Goal: Transaction & Acquisition: Book appointment/travel/reservation

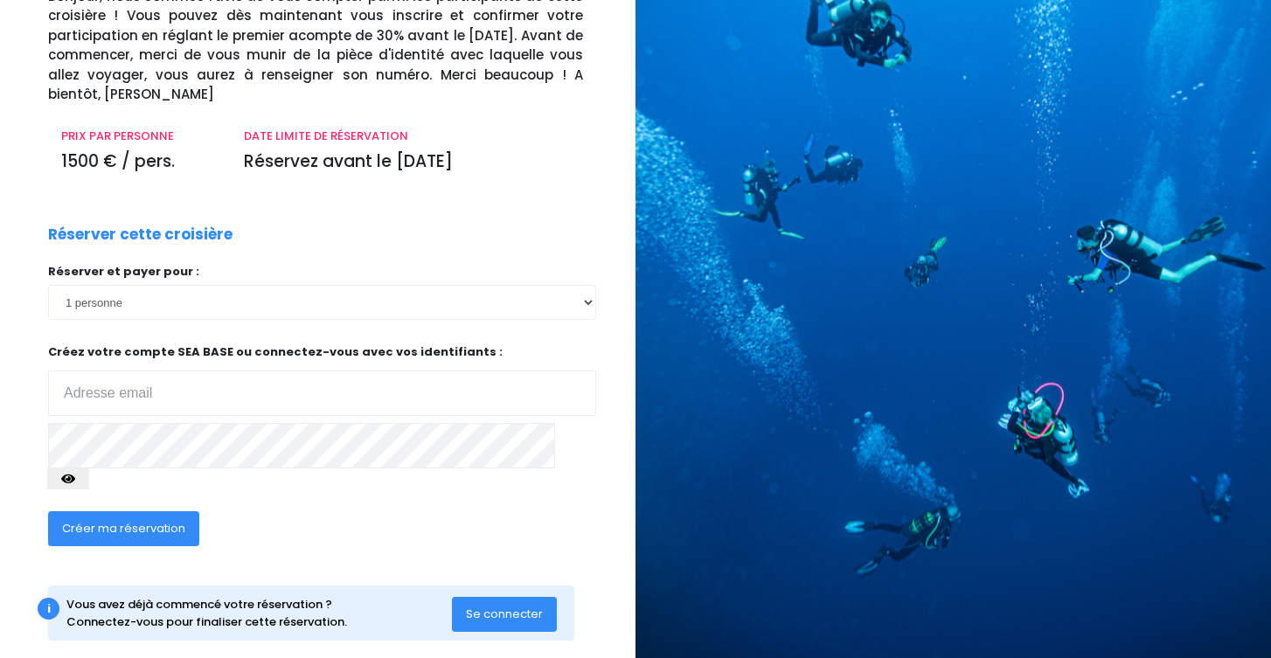
scroll to position [146, 0]
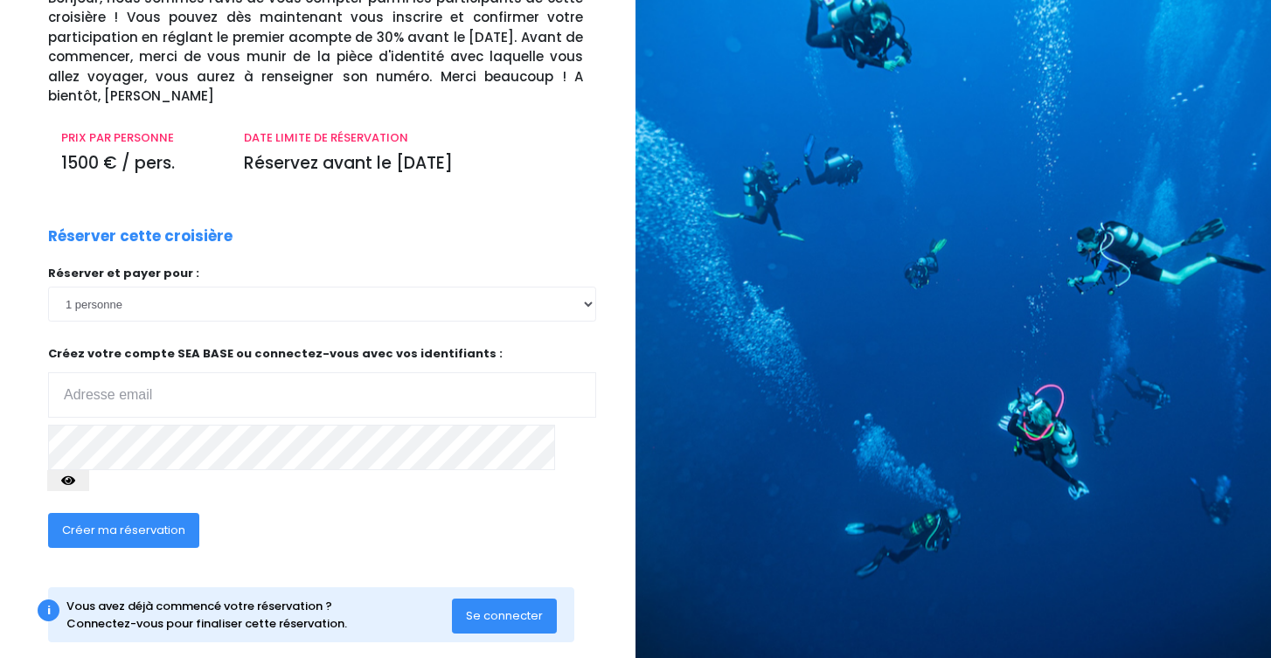
click at [375, 412] on div "Réserver et payer pour : 1 personne 2 personnes 3 personnes 4 personnes 5 perso…" at bounding box center [322, 383] width 548 height 237
click at [378, 398] on input "email" at bounding box center [322, 394] width 548 height 45
type input "danicamargop@gmail.com"
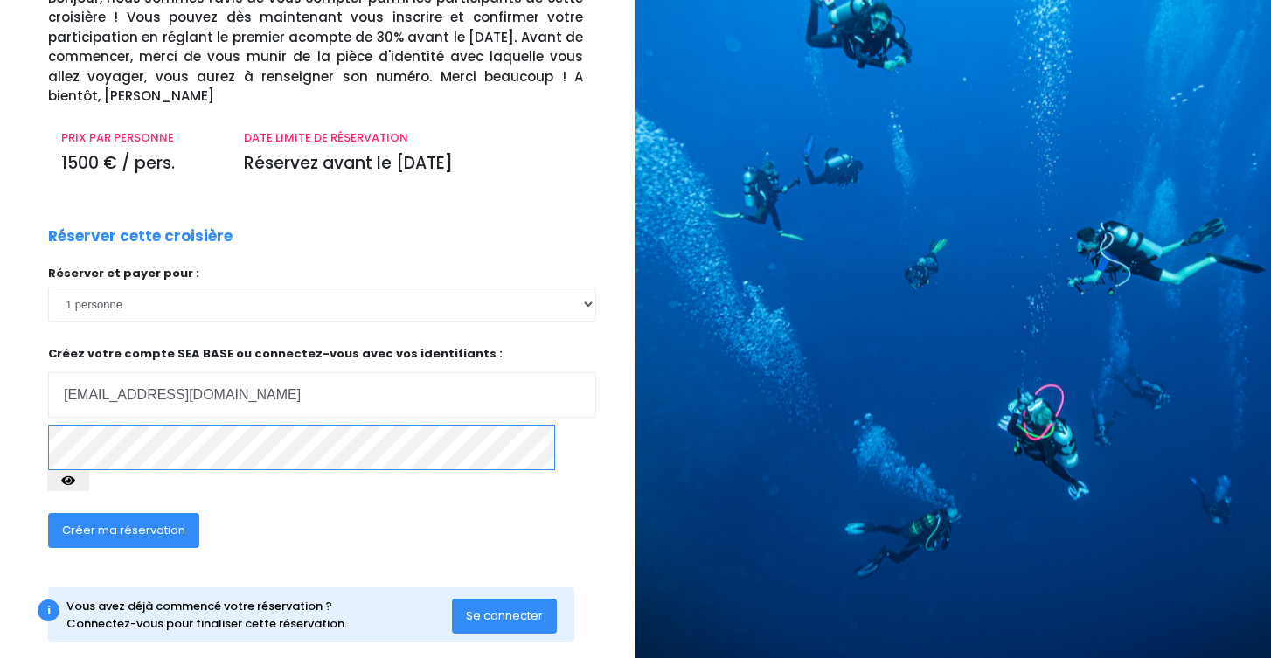
click at [122, 513] on button "Créer ma réservation" at bounding box center [123, 530] width 151 height 35
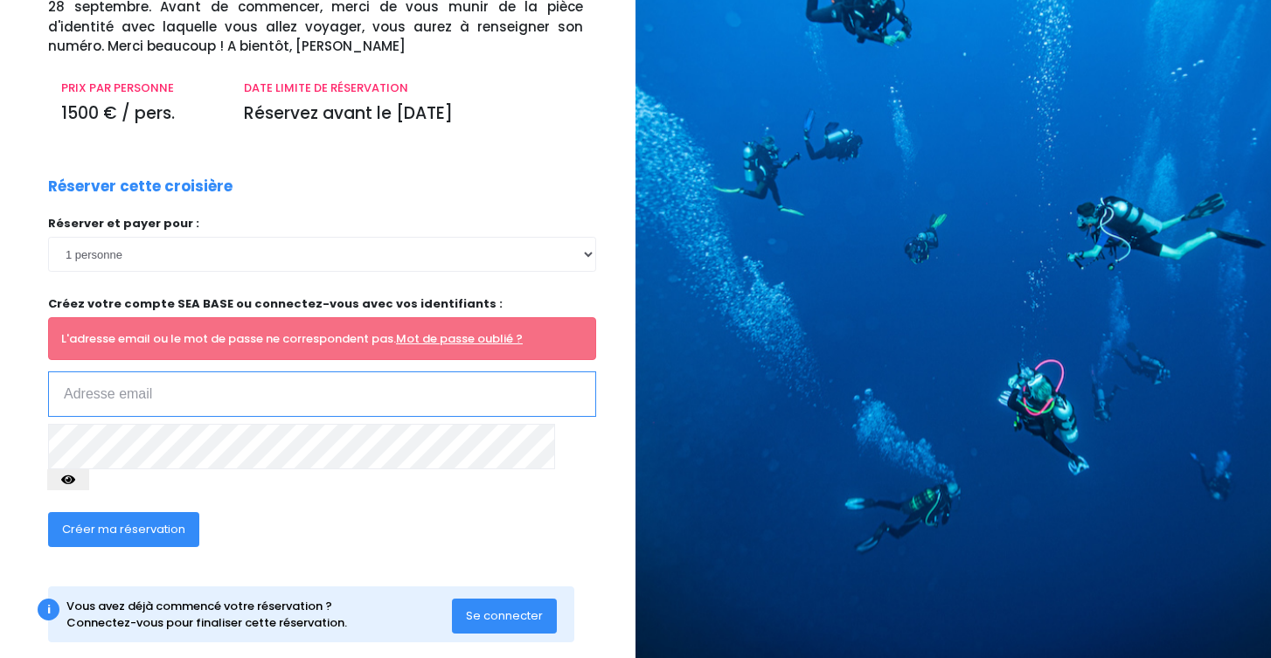
scroll to position [195, 0]
click at [324, 407] on input "email" at bounding box center [322, 394] width 548 height 45
click at [326, 392] on input "email" at bounding box center [322, 394] width 548 height 45
click at [330, 385] on input "email" at bounding box center [322, 394] width 548 height 45
type input "danicamargop@gmail.com"
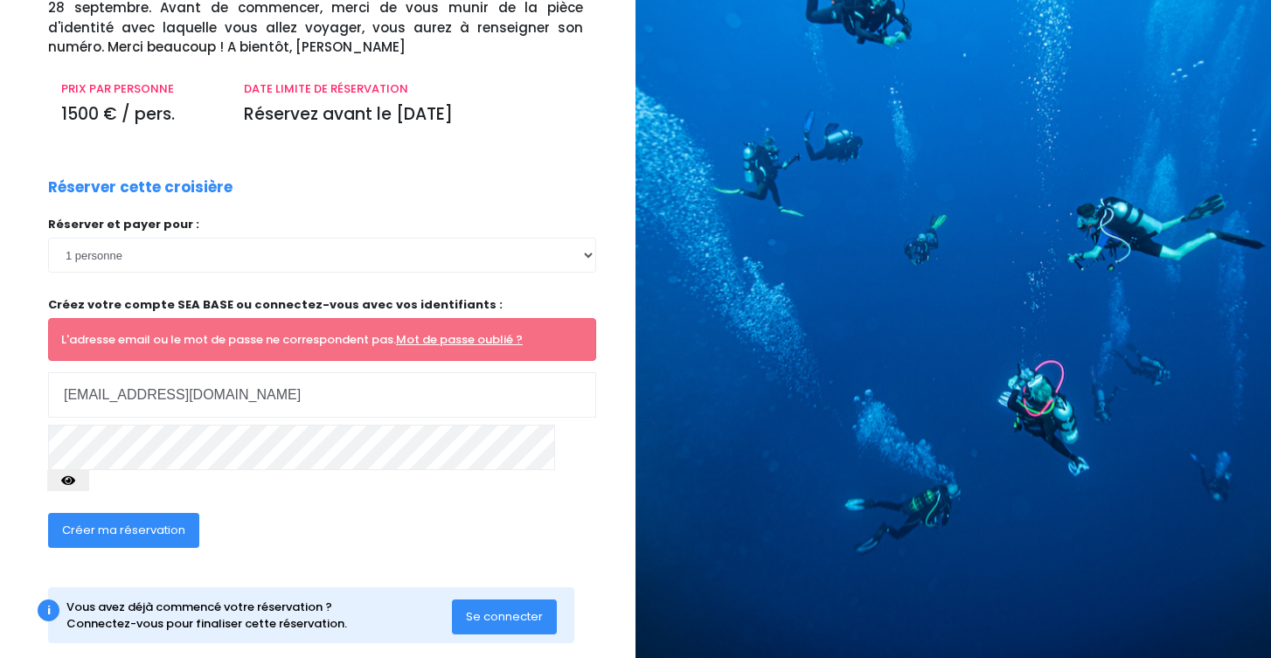
click at [98, 522] on span "Créer ma réservation" at bounding box center [123, 530] width 123 height 17
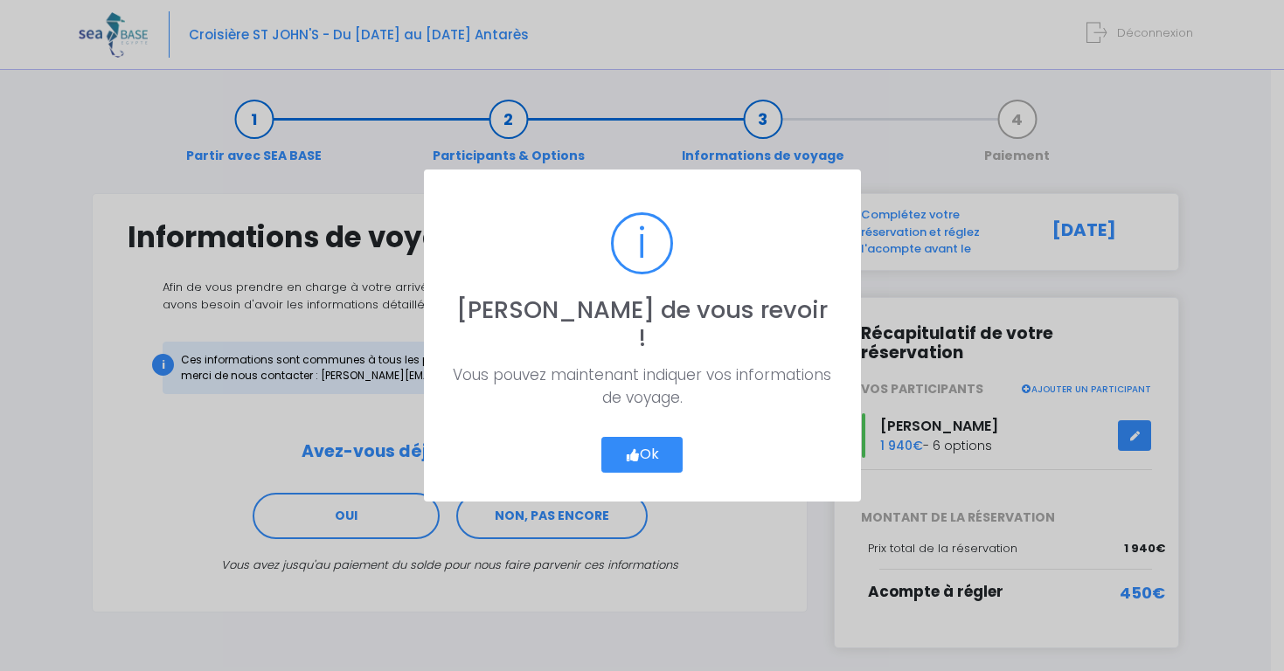
click at [647, 437] on button "Ok" at bounding box center [642, 455] width 82 height 37
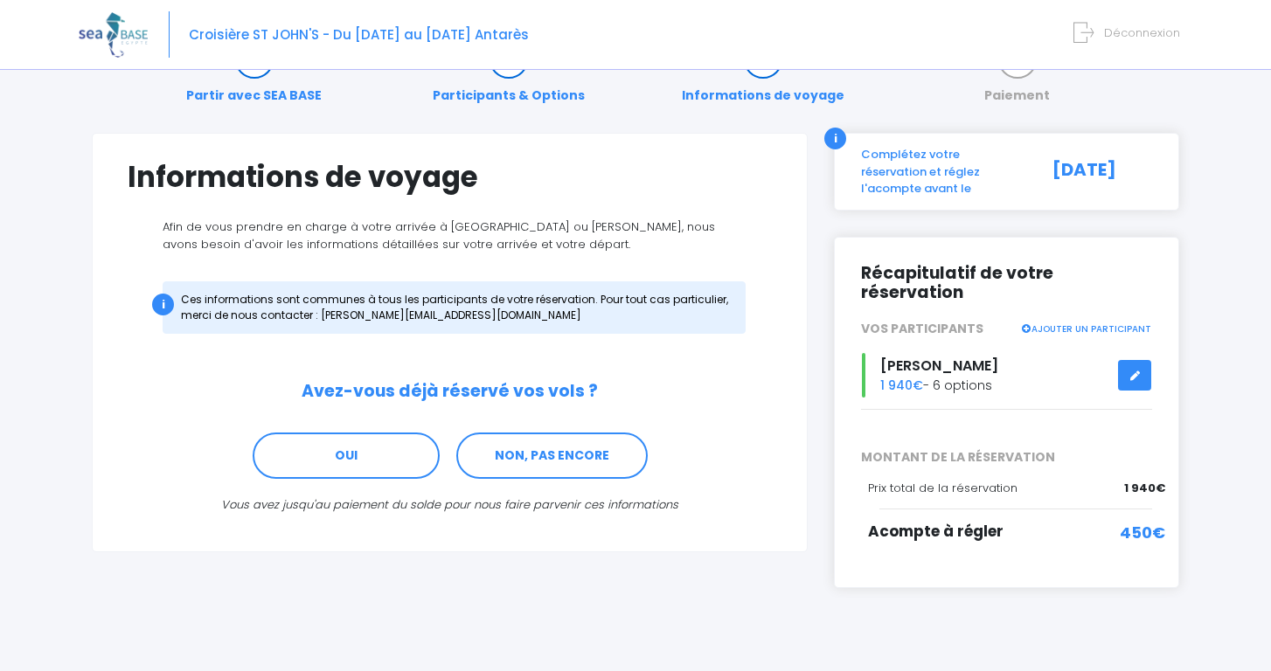
scroll to position [59, 0]
click at [909, 378] on span "1 940€" at bounding box center [901, 386] width 43 height 17
click at [515, 461] on link "NON, PAS ENCORE" at bounding box center [551, 456] width 191 height 47
click at [565, 463] on link "NON, PAS ENCORE" at bounding box center [551, 456] width 191 height 47
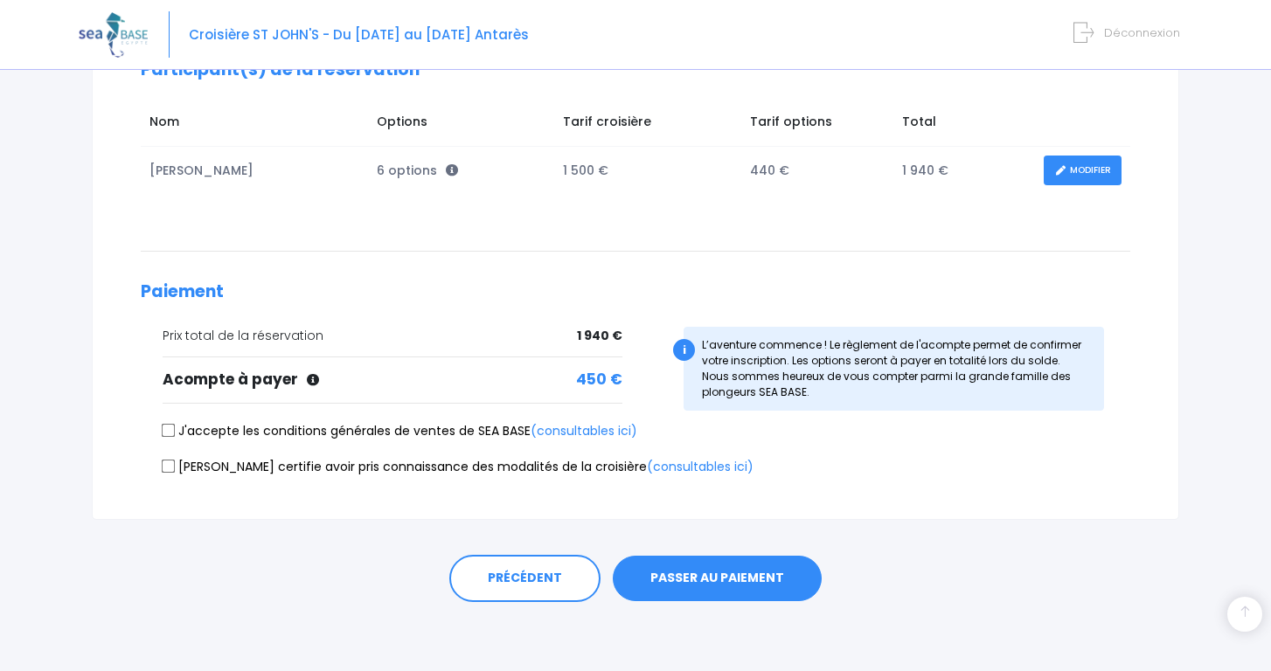
scroll to position [266, 0]
click at [174, 423] on label "J'accepte les conditions générales de ventes de SEA BASE (consultables ici)" at bounding box center [400, 432] width 475 height 18
click at [174, 425] on input "J'accepte les conditions générales de ventes de SEA BASE (consultables ici)" at bounding box center [169, 432] width 14 height 14
checkbox input "true"
click at [165, 461] on input "Je certifie avoir pris connaissance des modalités de la croisière (consultables…" at bounding box center [169, 467] width 14 height 14
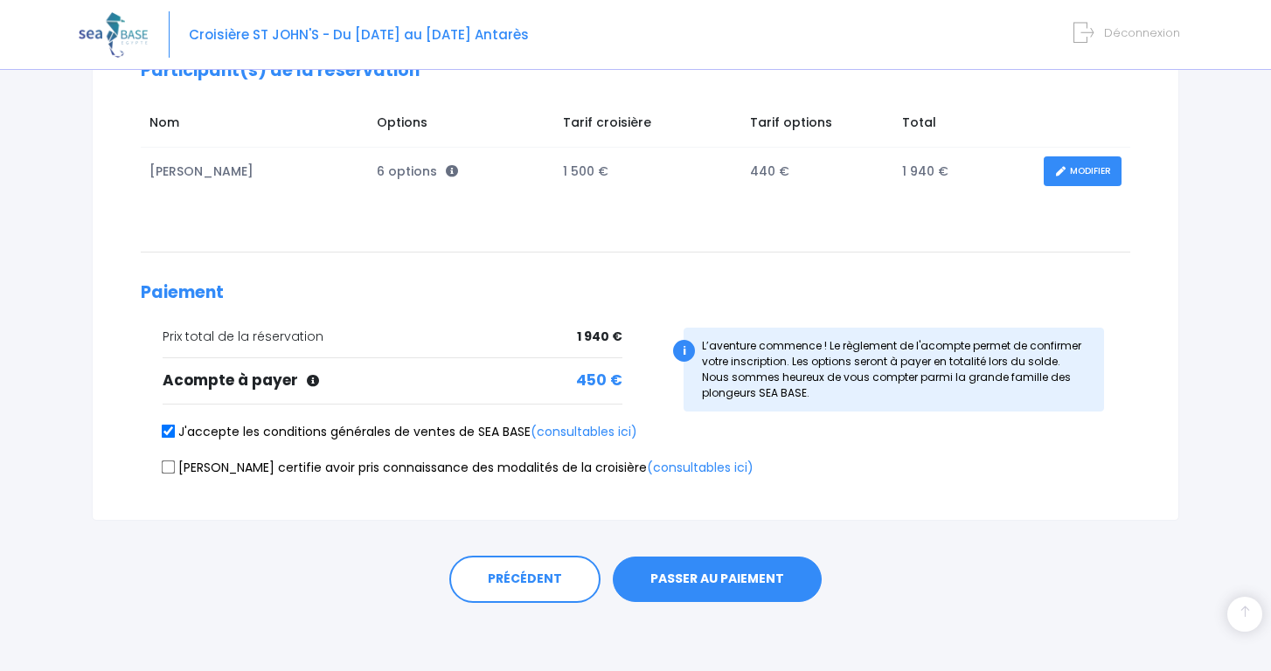
checkbox input "true"
click at [717, 576] on button "PASSER AU PAIEMENT" at bounding box center [717, 579] width 209 height 45
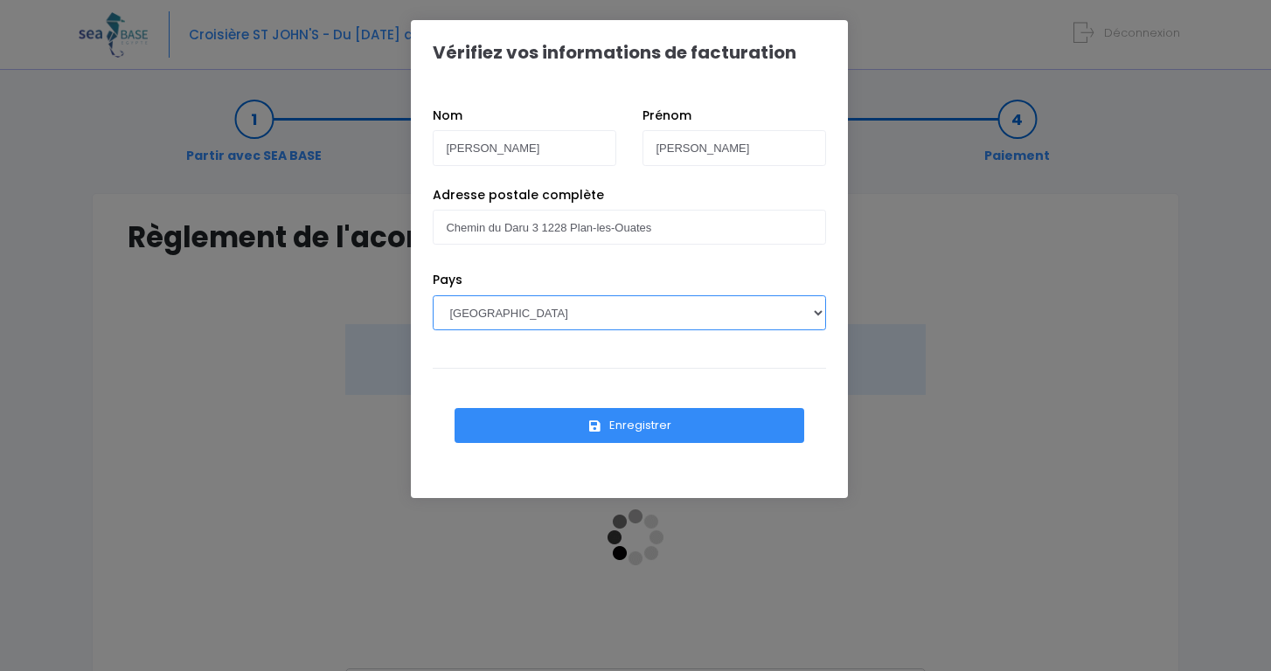
select select "CH"
click at [696, 436] on button "Enregistrer" at bounding box center [629, 425] width 350 height 35
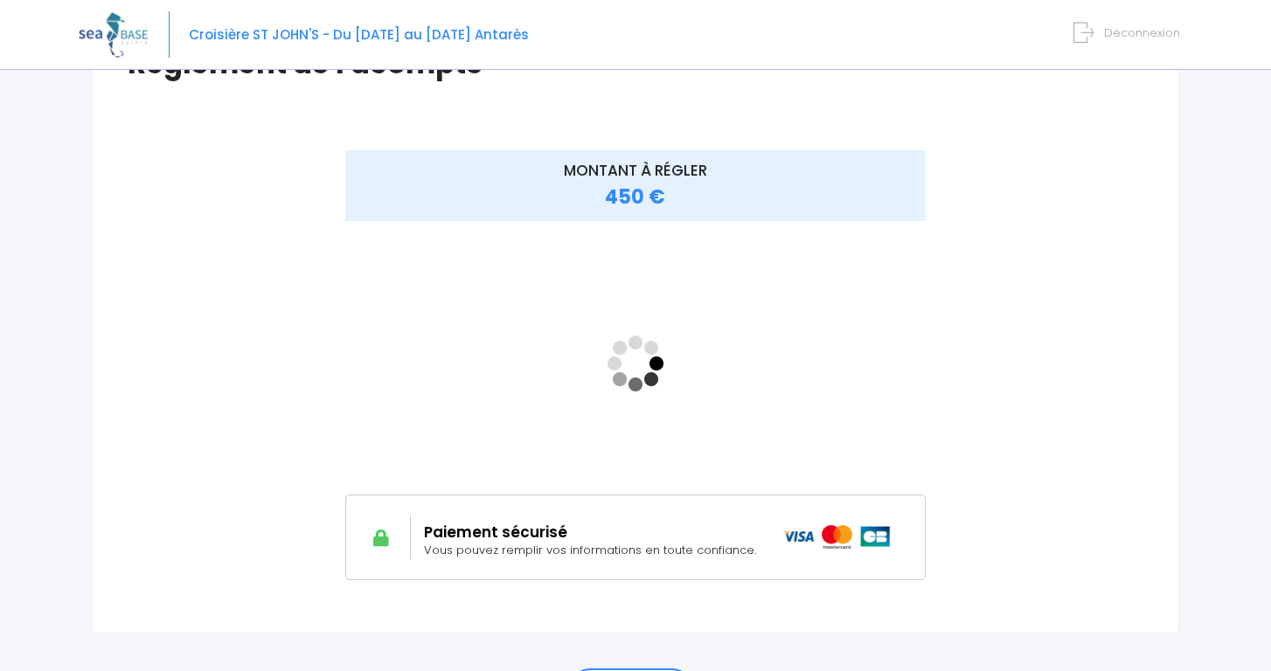
scroll to position [176, 0]
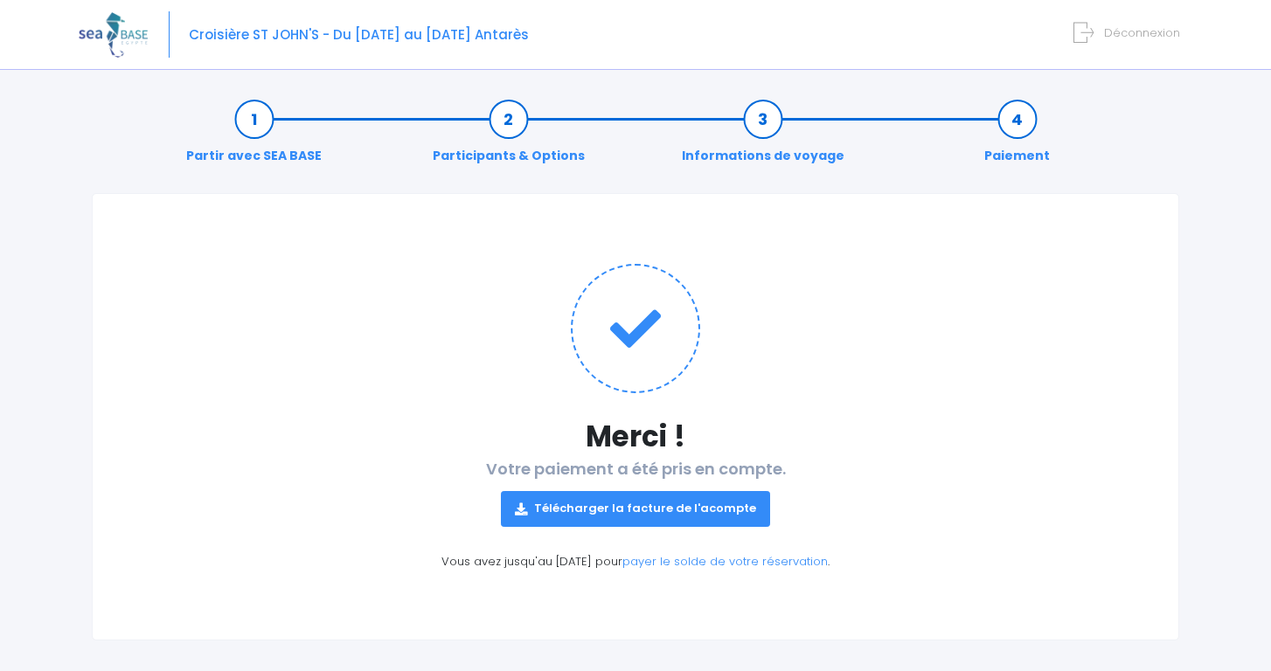
click at [683, 523] on link "Télécharger la facture de l'acompte" at bounding box center [635, 508] width 269 height 35
click at [765, 114] on link "Informations de voyage" at bounding box center [763, 137] width 180 height 55
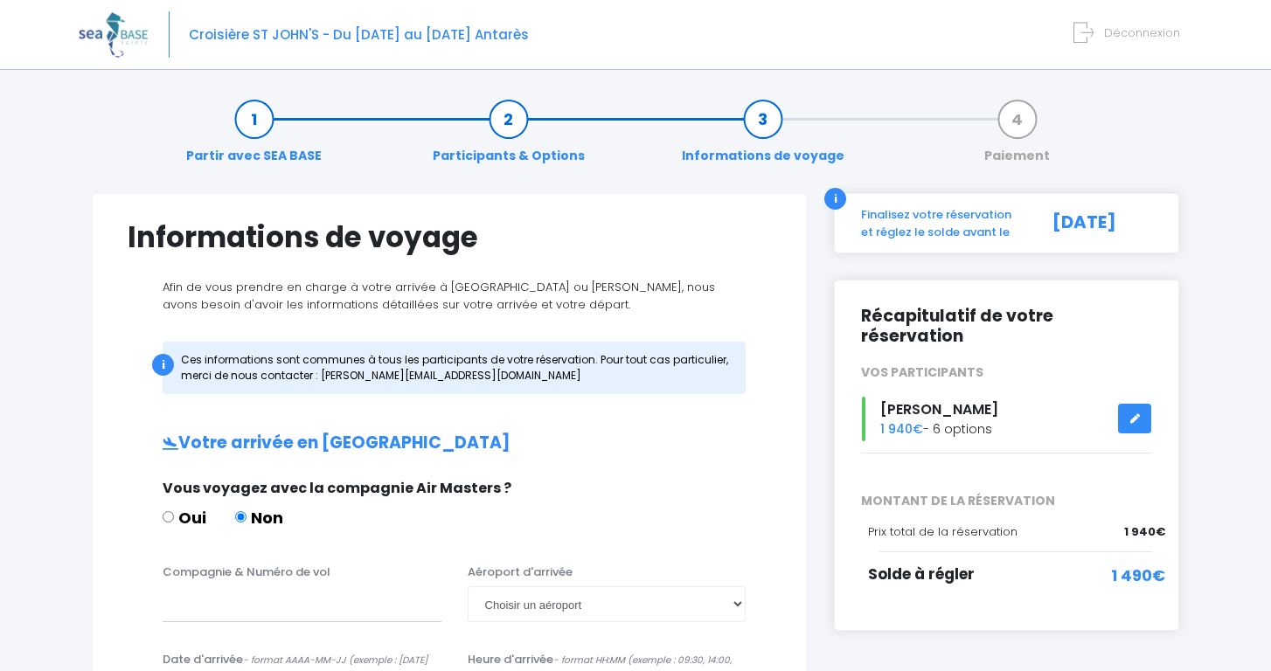
click at [515, 114] on link "Participants & Options" at bounding box center [509, 137] width 170 height 55
click at [509, 125] on link "Participants & Options" at bounding box center [509, 137] width 170 height 55
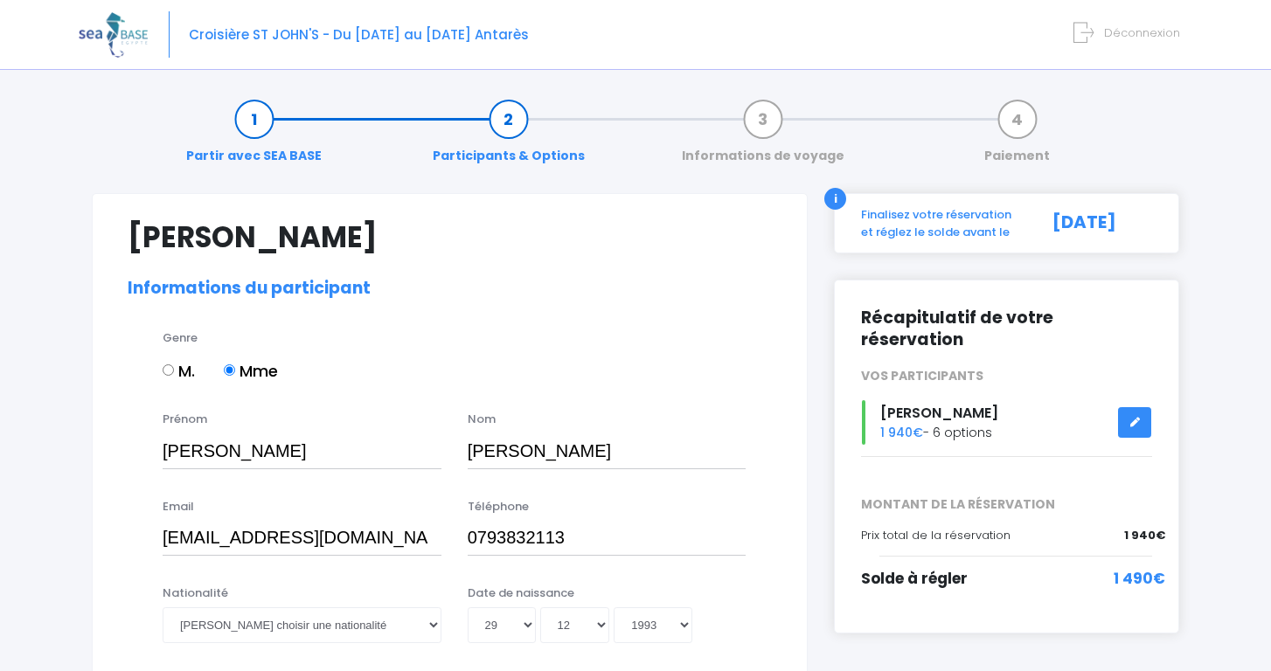
select select "[GEOGRAPHIC_DATA]"
select select "PADI Open Water diver"
select select "38/39"
select select "XS"
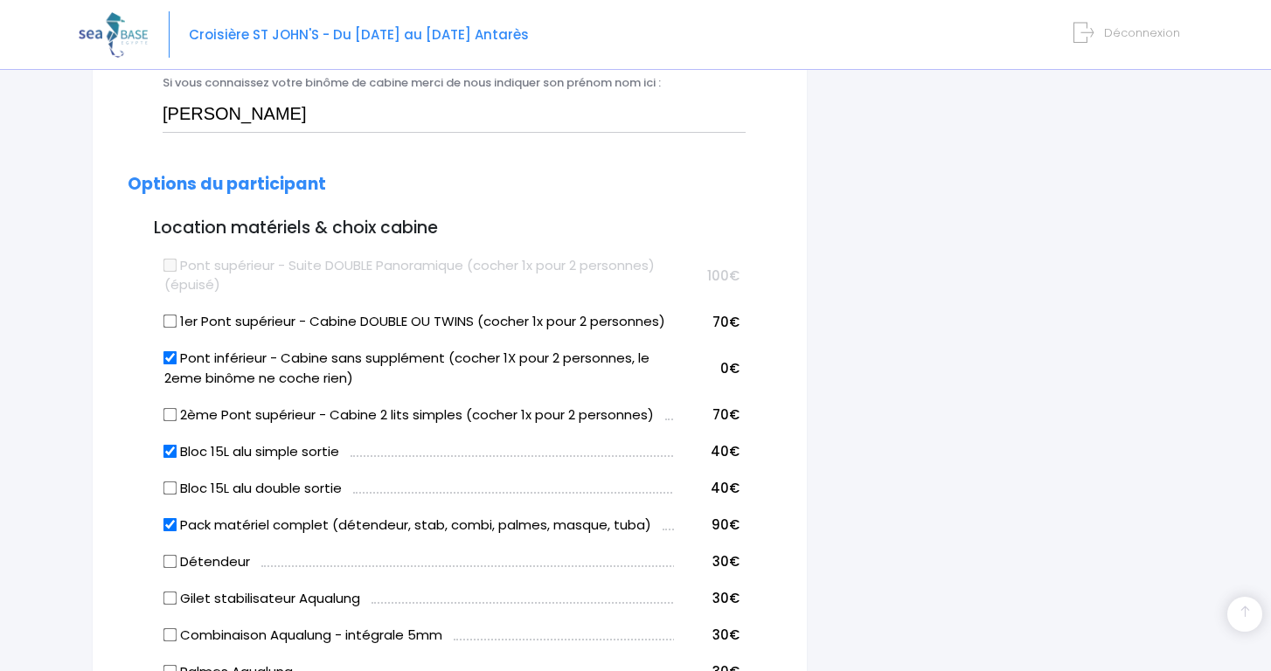
scroll to position [850, 0]
